Goal: Information Seeking & Learning: Learn about a topic

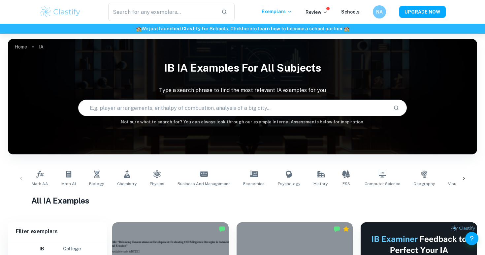
scroll to position [135, 0]
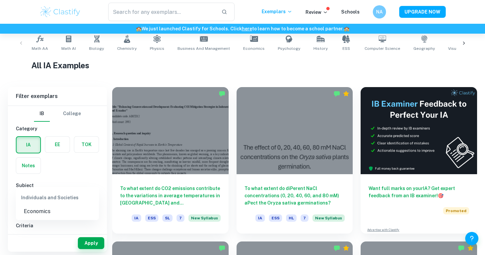
drag, startPoint x: 0, startPoint y: 0, endPoint x: 83, endPoint y: 208, distance: 224.2
click at [83, 208] on li "Economics" at bounding box center [57, 211] width 83 height 12
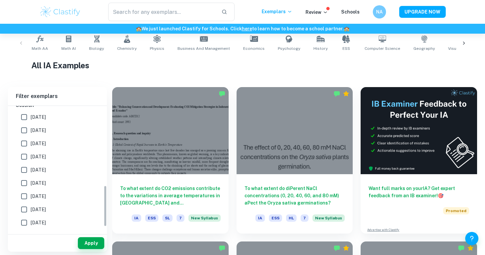
scroll to position [255, 0]
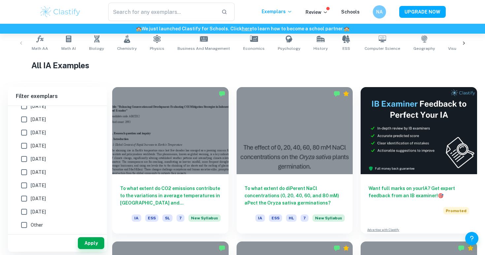
type input "Economics"
click at [87, 251] on div "Apply" at bounding box center [57, 242] width 99 height 17
click at [89, 243] on button "Apply" at bounding box center [91, 243] width 26 height 12
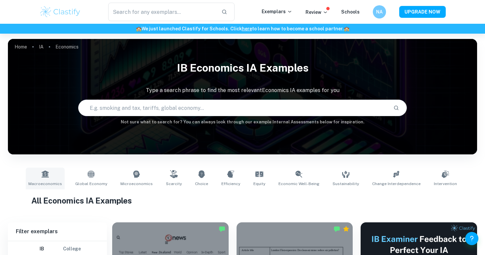
click at [48, 173] on icon at bounding box center [44, 173] width 7 height 7
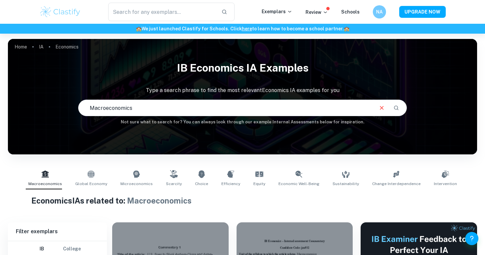
click at [178, 106] on input "Macroeconomics" at bounding box center [225, 108] width 294 height 18
type input "Macroeconomics monetary policy"
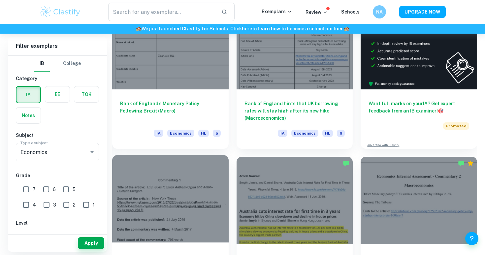
scroll to position [432, 0]
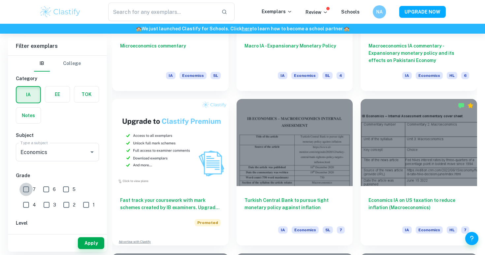
click at [24, 190] on input "7" at bounding box center [25, 189] width 13 height 13
checkbox input "true"
click at [85, 242] on button "Apply" at bounding box center [91, 243] width 26 height 12
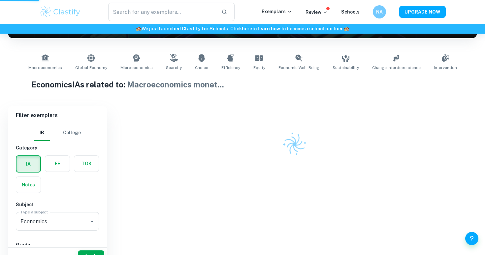
scroll to position [93, 0]
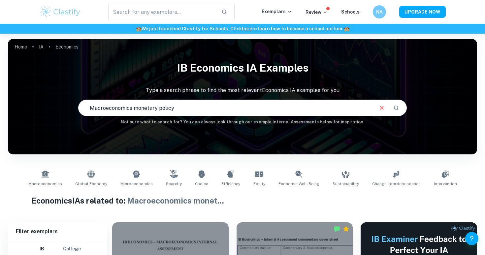
click at [233, 113] on input "Macroeconomics monetary policy" at bounding box center [225, 108] width 294 height 18
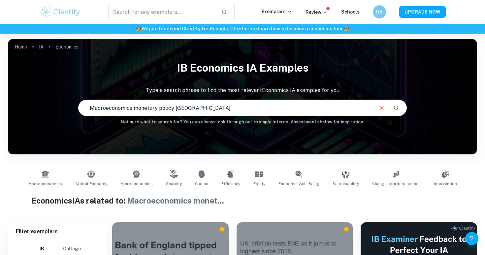
drag, startPoint x: 203, startPoint y: 105, endPoint x: 173, endPoint y: 105, distance: 30.0
click at [173, 105] on input "Macroeconomics monetary policy england" at bounding box center [225, 108] width 294 height 18
type input "Macroeconomics monetary policy"
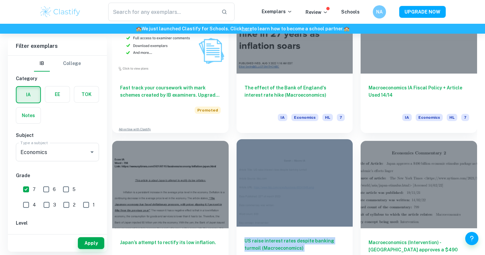
scroll to position [445, 0]
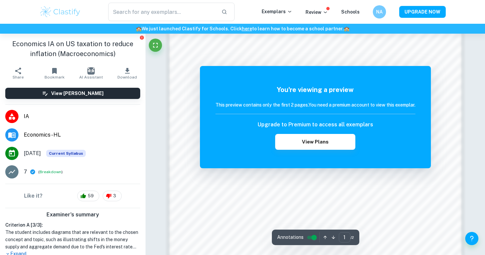
scroll to position [656, 0]
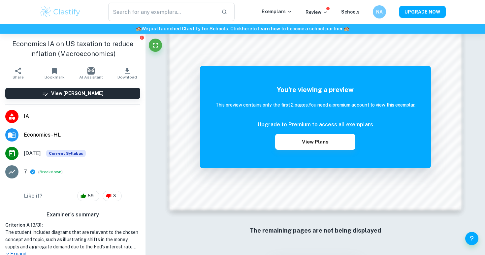
click at [113, 196] on span "3" at bounding box center [114, 196] width 10 height 7
click at [109, 196] on span "3" at bounding box center [114, 196] width 10 height 7
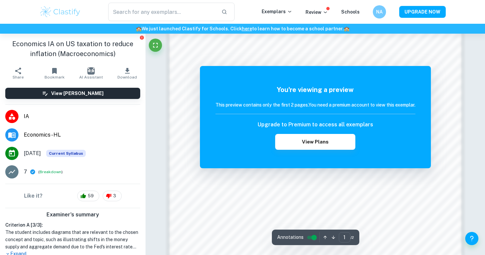
scroll to position [650, 0]
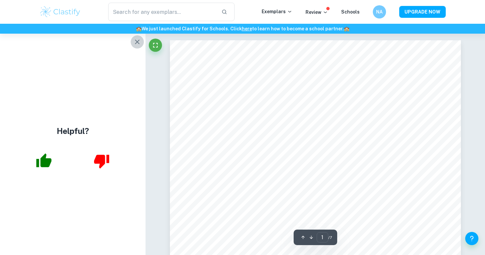
click at [140, 37] on button "button" at bounding box center [137, 41] width 13 height 13
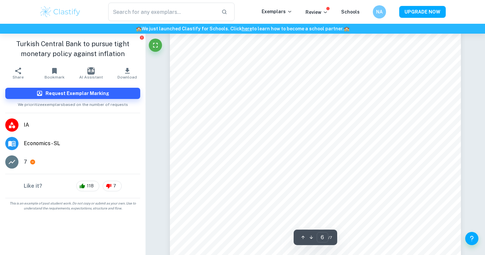
scroll to position [2238, 0]
type input "7"
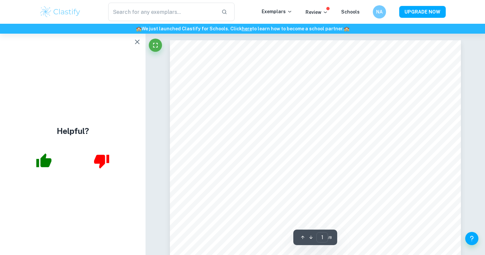
click at [138, 41] on icon "button" at bounding box center [137, 42] width 8 height 8
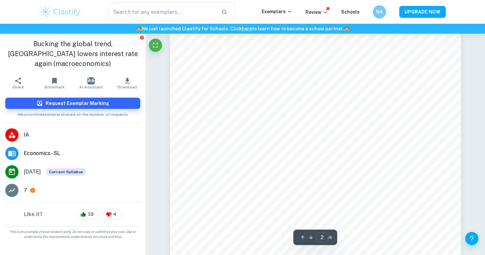
scroll to position [161, 0]
type input "1"
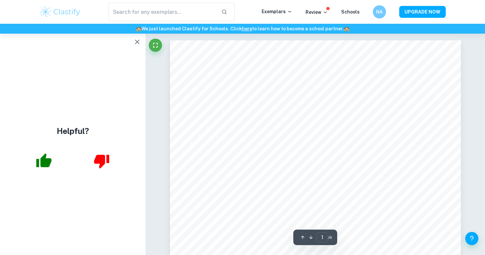
click at [132, 46] on button "button" at bounding box center [137, 41] width 13 height 13
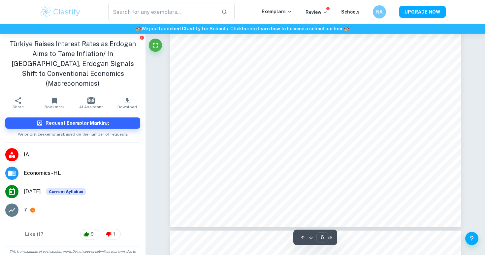
scroll to position [2181, 0]
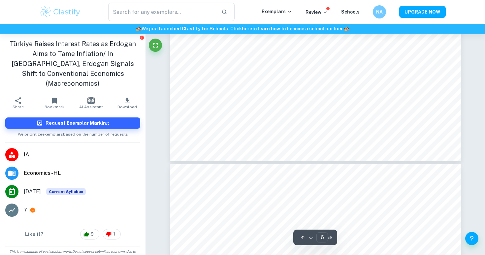
type input "7"
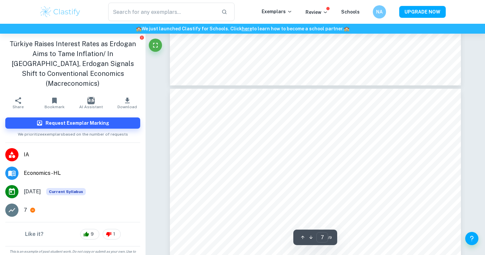
scroll to position [2319, 0]
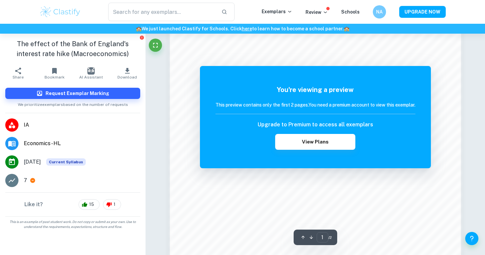
scroll to position [499, 0]
